Goal: Use online tool/utility

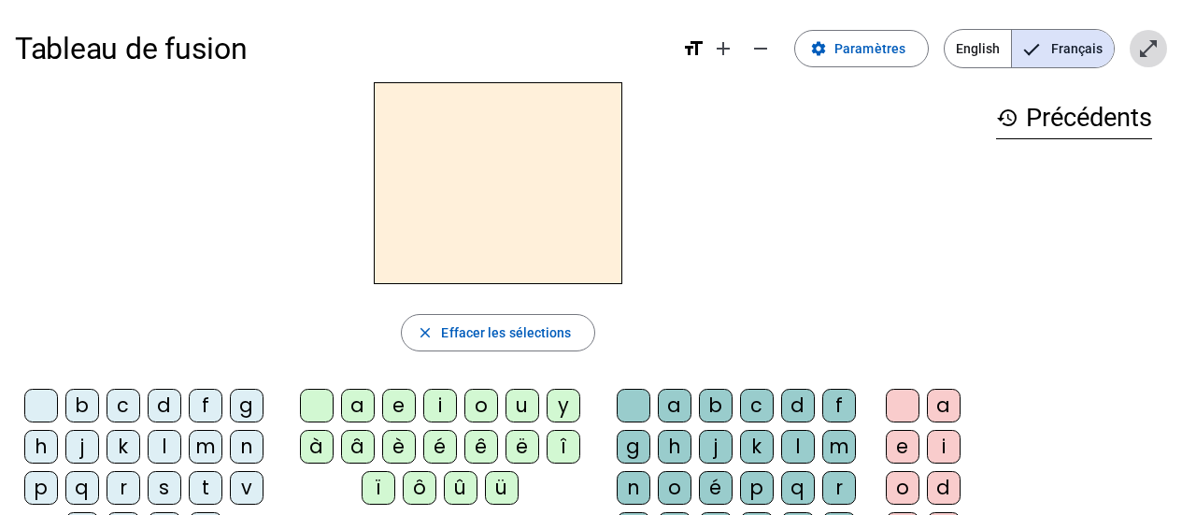
click at [1143, 45] on mat-icon "open_in_full" at bounding box center [1148, 48] width 22 height 22
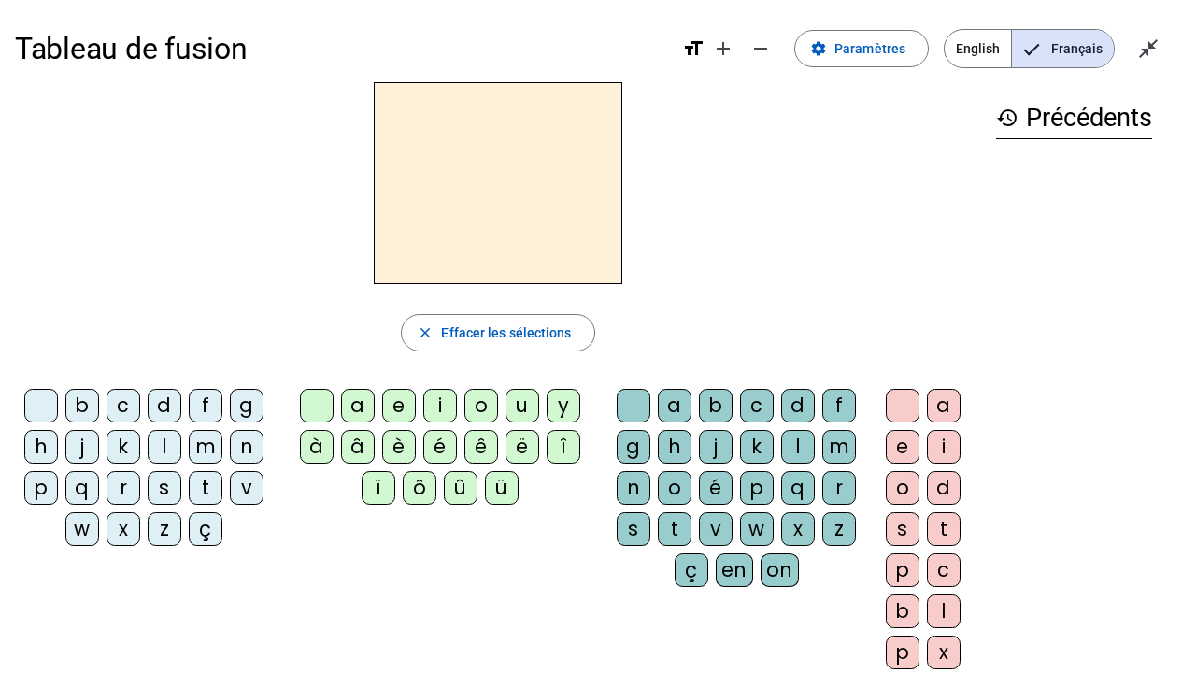
click at [166, 441] on div "l" at bounding box center [165, 447] width 34 height 34
click at [355, 405] on div "a" at bounding box center [358, 406] width 34 height 34
click at [395, 415] on div "e" at bounding box center [399, 406] width 34 height 34
click at [434, 412] on div "i" at bounding box center [440, 406] width 34 height 34
click at [482, 410] on div "o" at bounding box center [481, 406] width 34 height 34
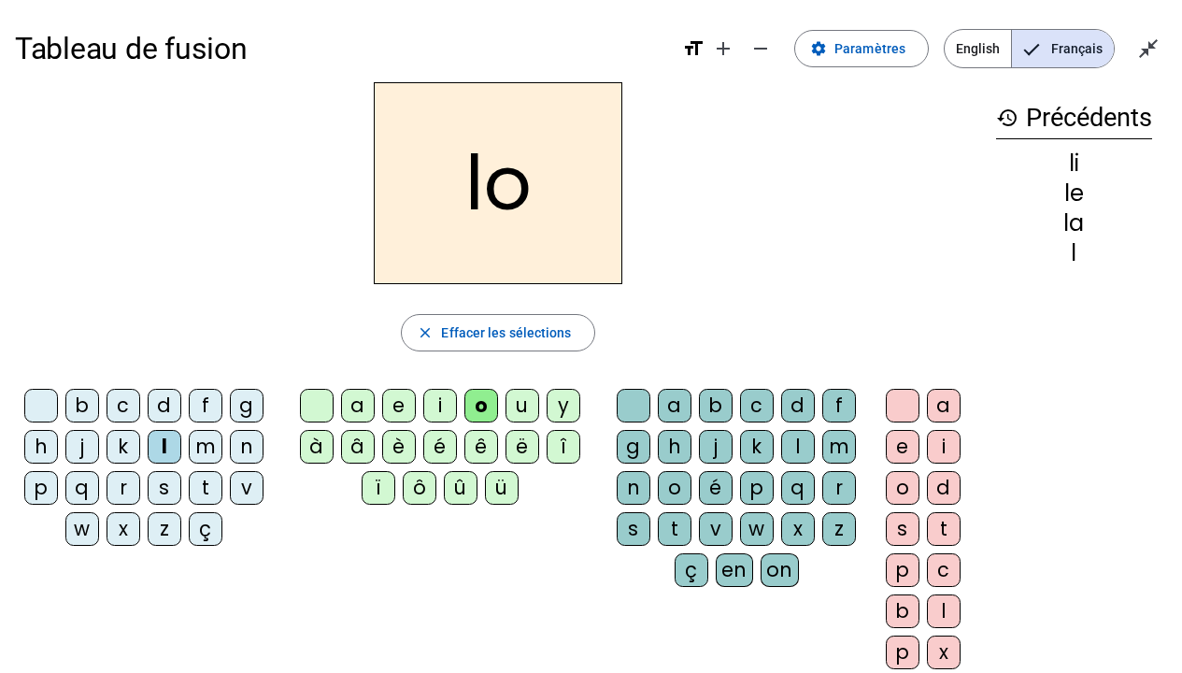
click at [206, 447] on div "m" at bounding box center [206, 447] width 34 height 34
click at [154, 487] on div "s" at bounding box center [165, 488] width 34 height 34
click at [200, 489] on div "t" at bounding box center [206, 488] width 34 height 34
click at [207, 415] on div "f" at bounding box center [206, 406] width 34 height 34
click at [349, 405] on div "a" at bounding box center [358, 406] width 34 height 34
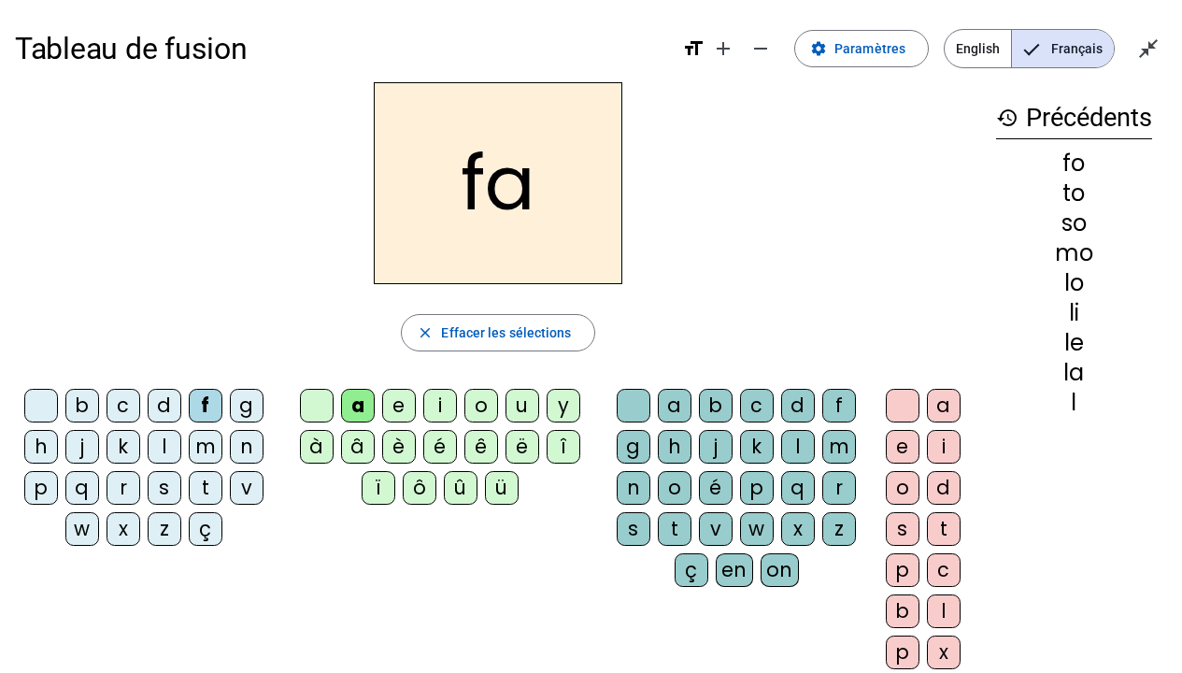
click at [392, 411] on div "e" at bounding box center [399, 406] width 34 height 34
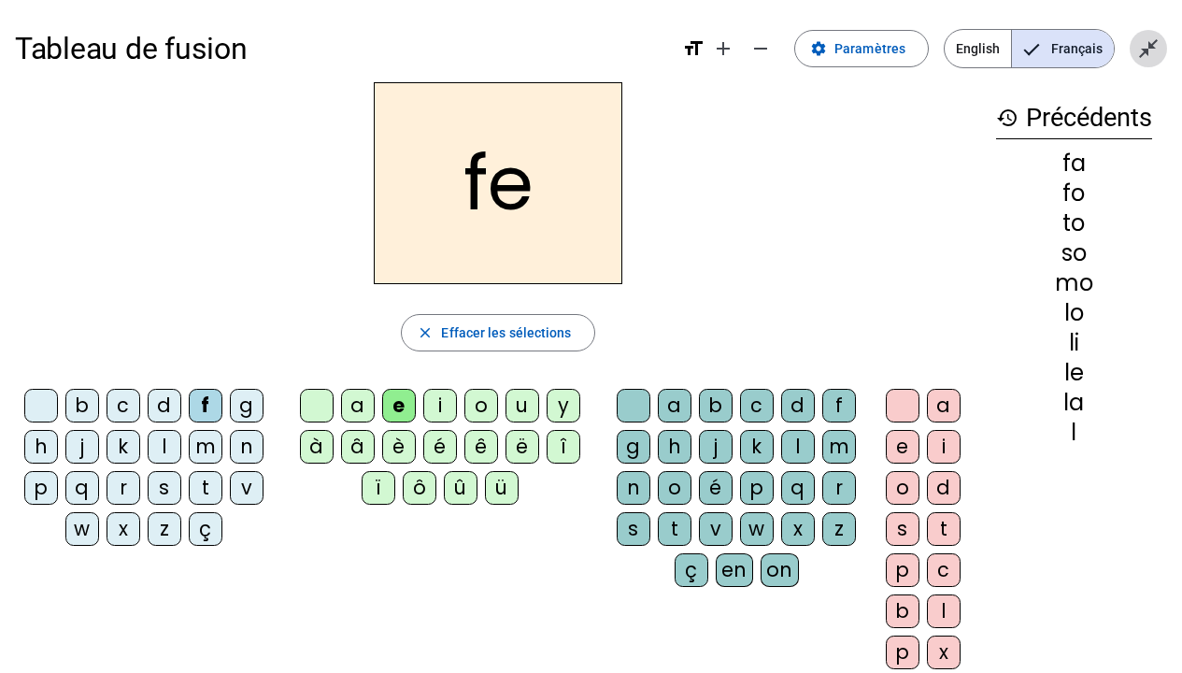
click at [1152, 50] on mat-icon "close_fullscreen" at bounding box center [1148, 48] width 22 height 22
